Goal: Obtain resource: Obtain resource

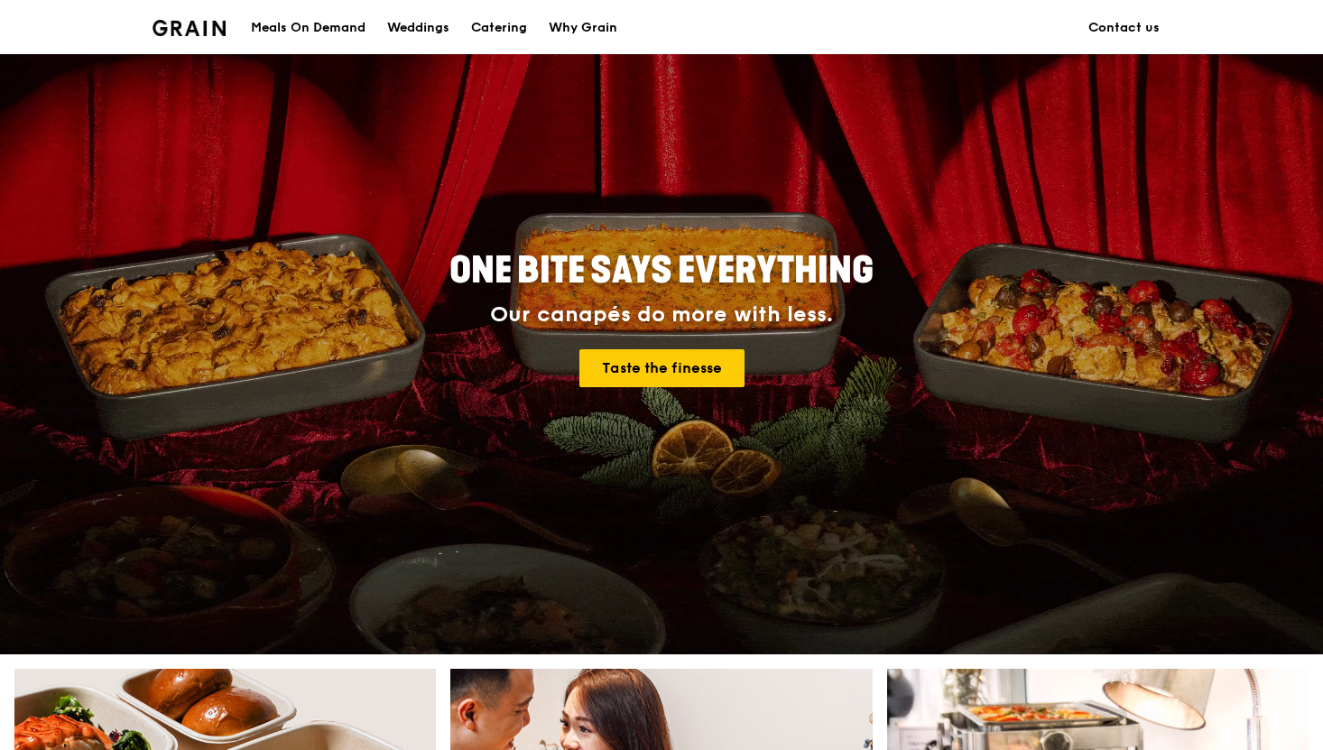
scroll to position [102, 0]
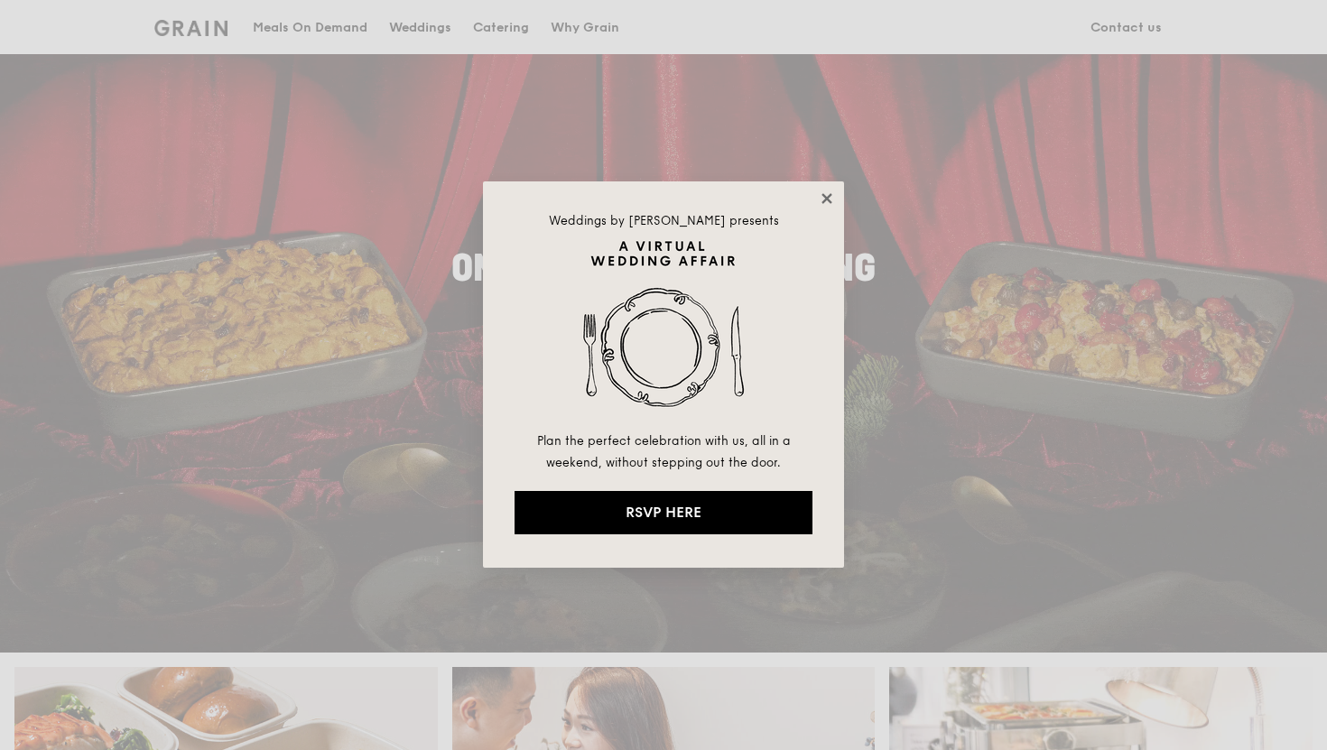
click at [828, 193] on icon at bounding box center [827, 198] width 16 height 16
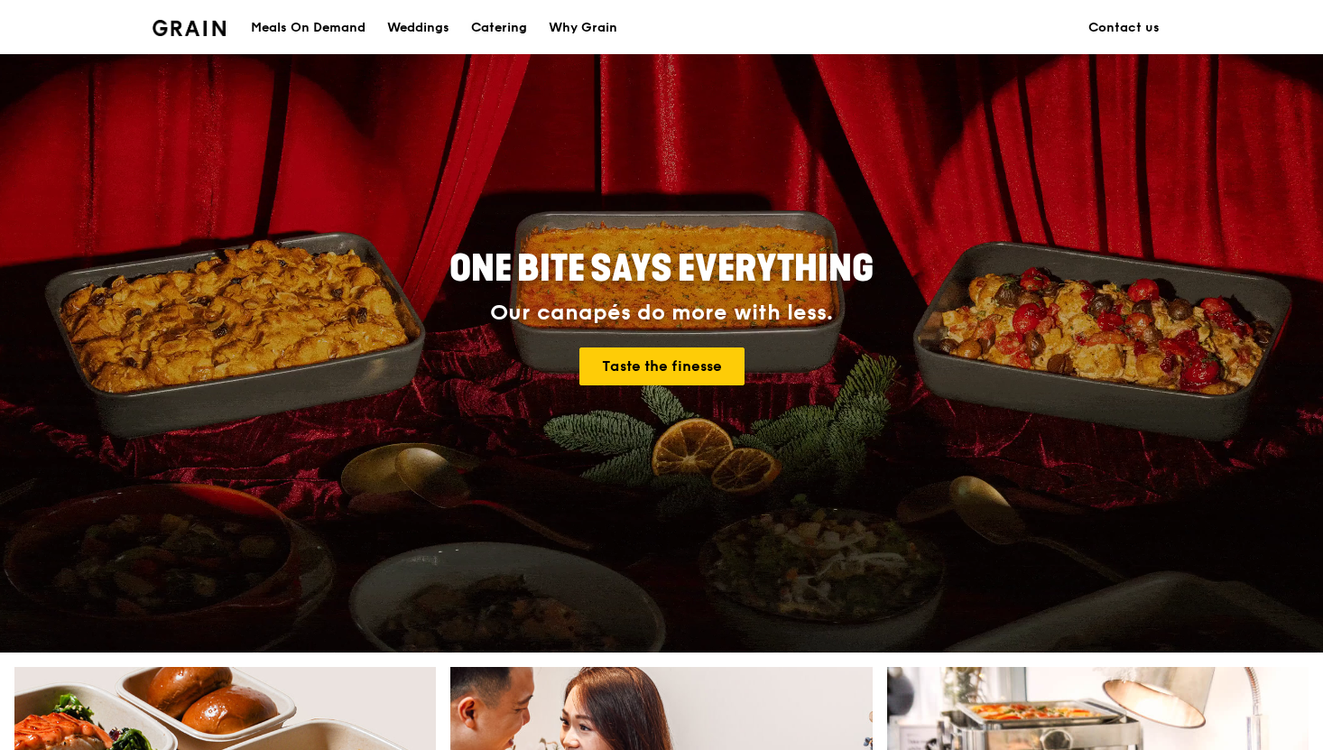
click at [468, 10] on link "Catering" at bounding box center [499, 28] width 78 height 54
click at [486, 14] on div "Catering" at bounding box center [499, 28] width 56 height 54
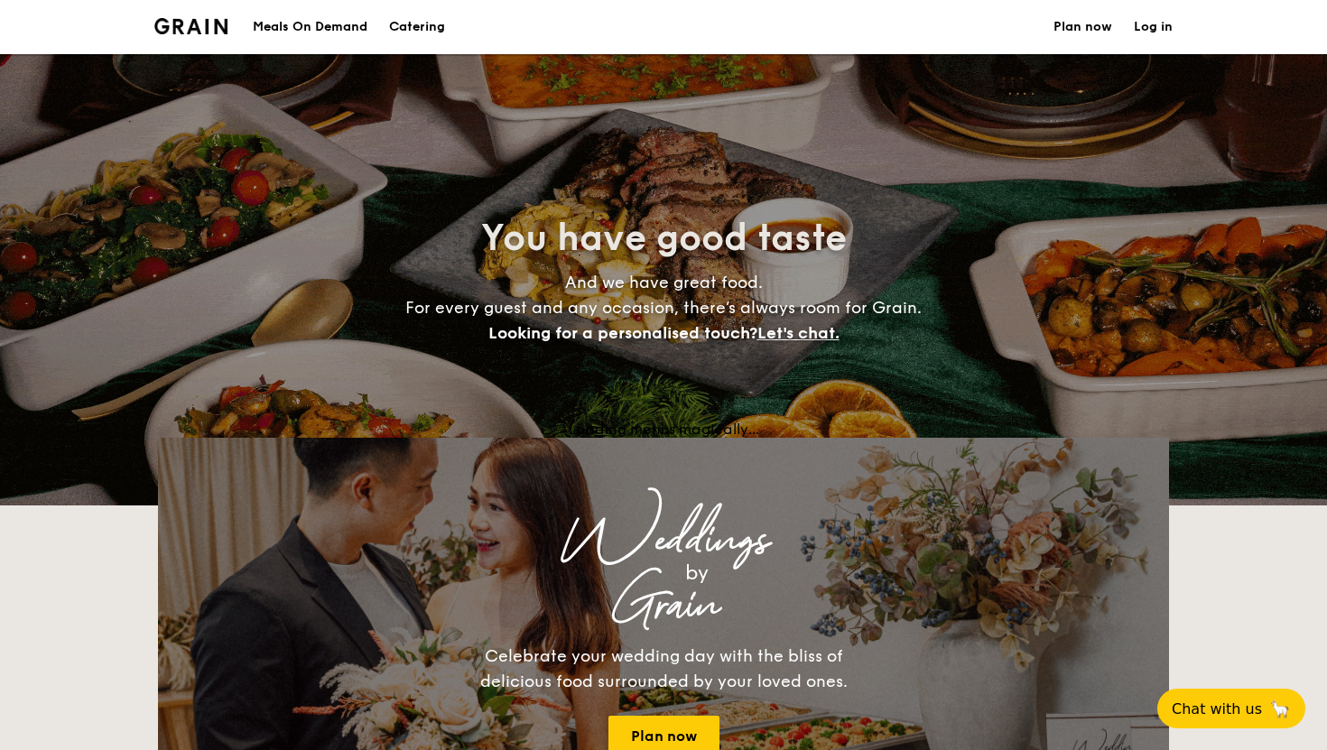
select select
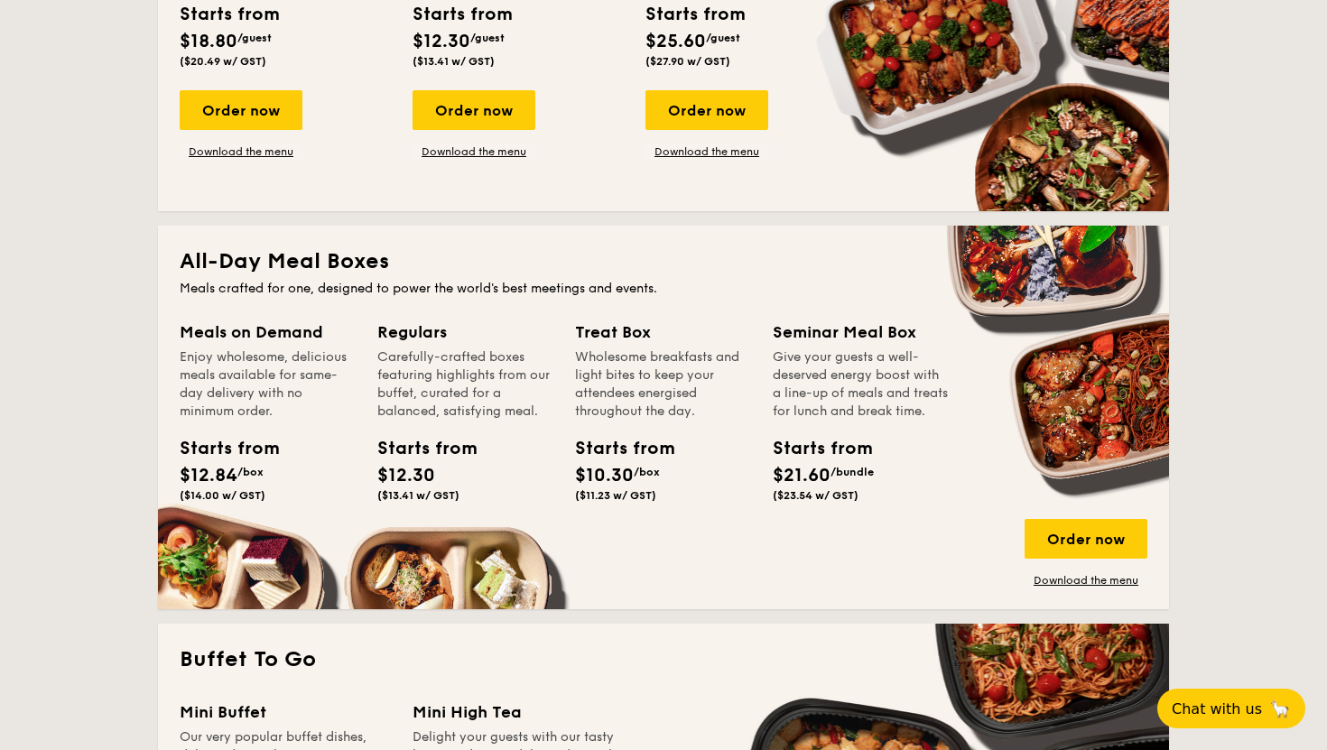
scroll to position [633, 0]
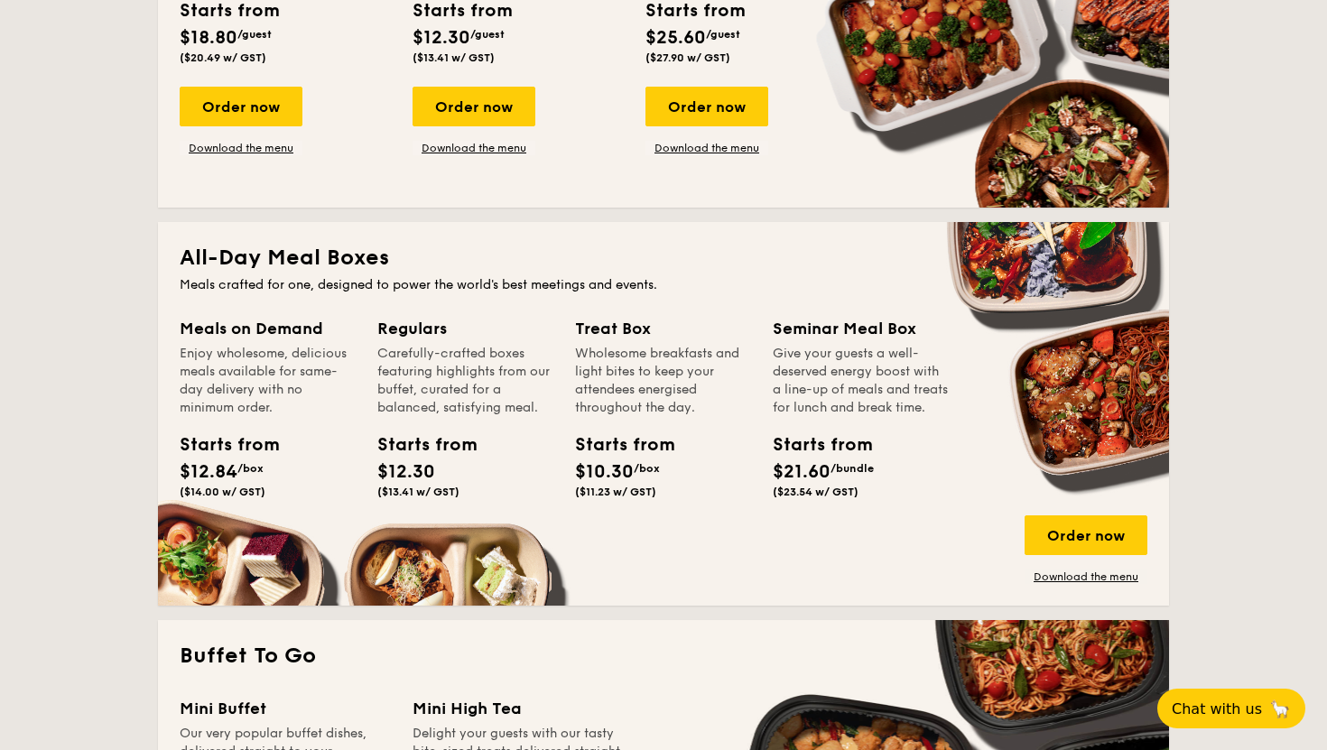
click at [430, 576] on div "Meals on Demand Enjoy wholesome, delicious meals available for same-day deliver…" at bounding box center [664, 450] width 968 height 268
click at [419, 527] on div "Regulars Carefully-crafted boxes featuring highlights from our buffet, curated …" at bounding box center [476, 432] width 198 height 233
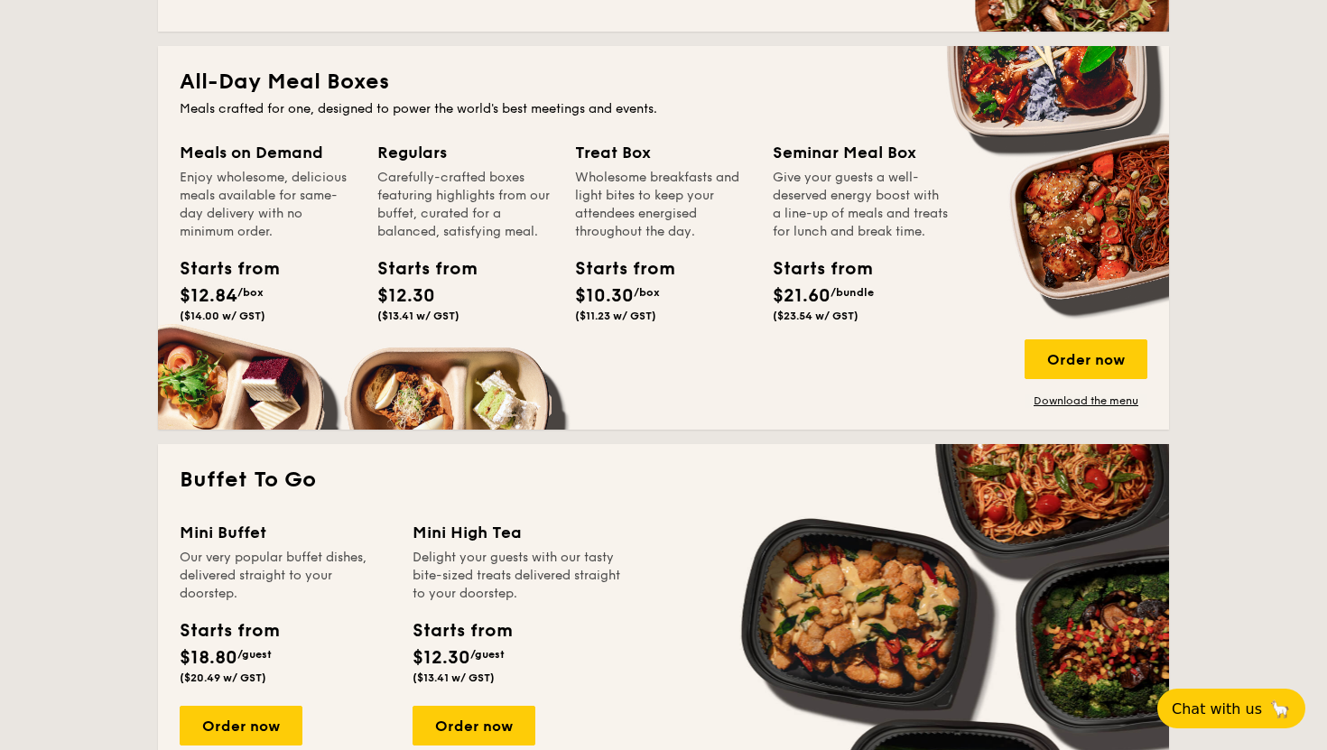
scroll to position [811, 0]
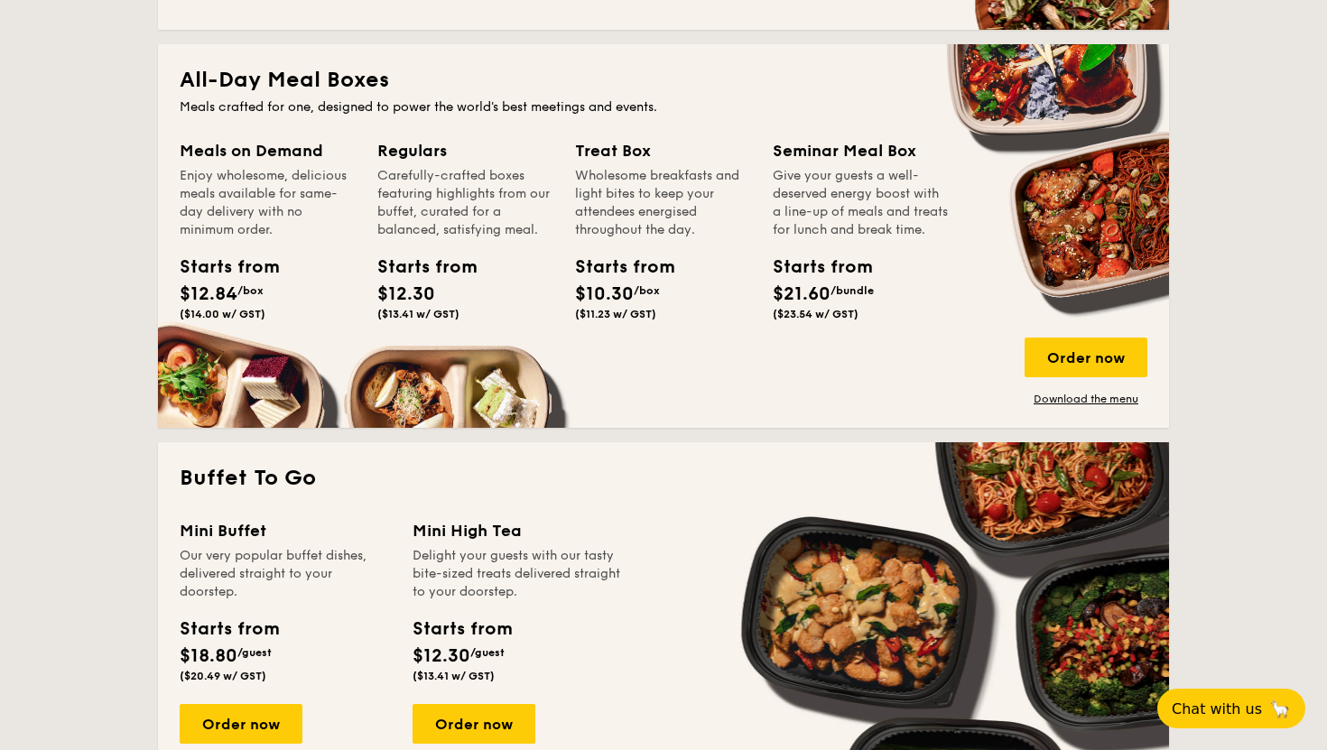
click at [454, 151] on div "Regulars" at bounding box center [465, 150] width 176 height 25
click at [412, 147] on div "Regulars" at bounding box center [465, 150] width 176 height 25
click at [1094, 404] on link "Download the menu" at bounding box center [1086, 399] width 123 height 14
